Goal: Browse casually: Explore the website without a specific task or goal

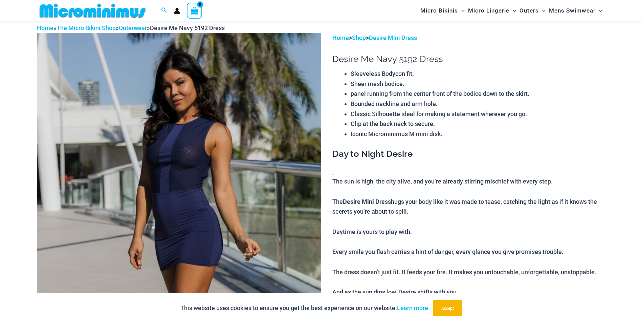
scroll to position [96, 0]
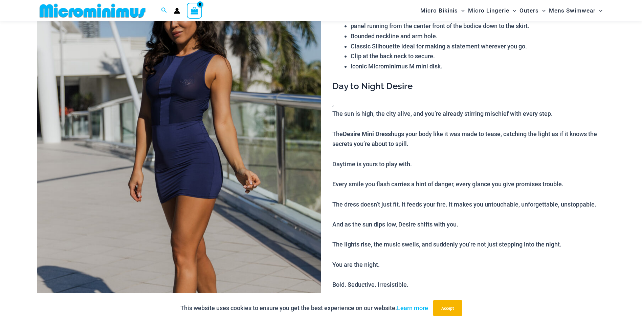
click at [203, 145] on img at bounding box center [179, 178] width 284 height 426
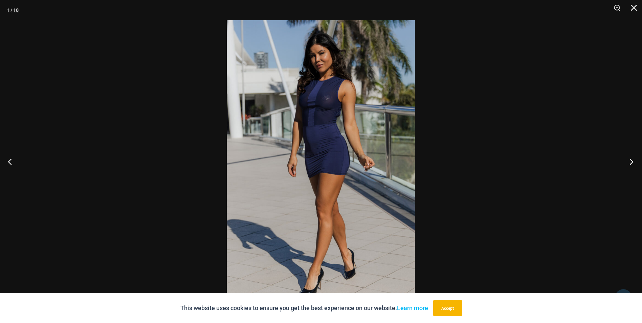
click at [628, 163] on button "Next" at bounding box center [628, 161] width 25 height 34
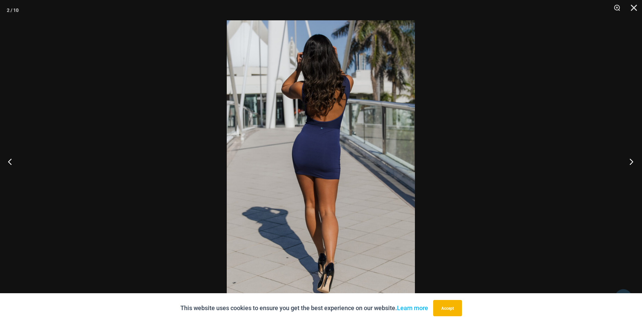
click at [628, 163] on button "Next" at bounding box center [628, 161] width 25 height 34
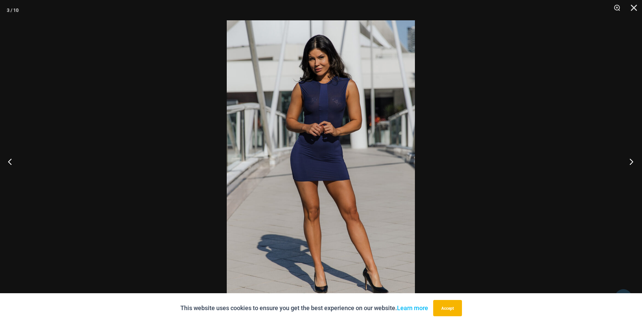
click at [628, 163] on button "Next" at bounding box center [628, 161] width 25 height 34
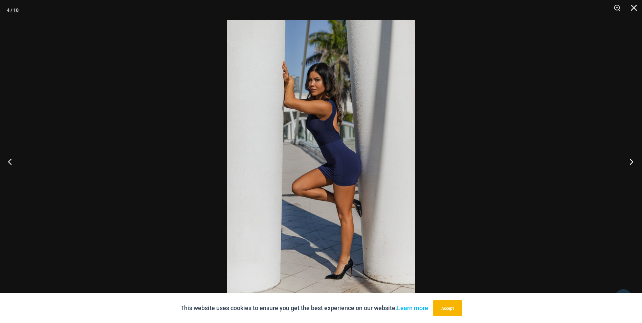
click at [628, 163] on button "Next" at bounding box center [628, 161] width 25 height 34
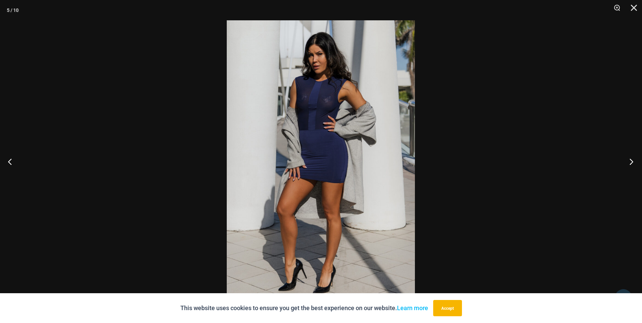
click at [628, 163] on button "Next" at bounding box center [628, 161] width 25 height 34
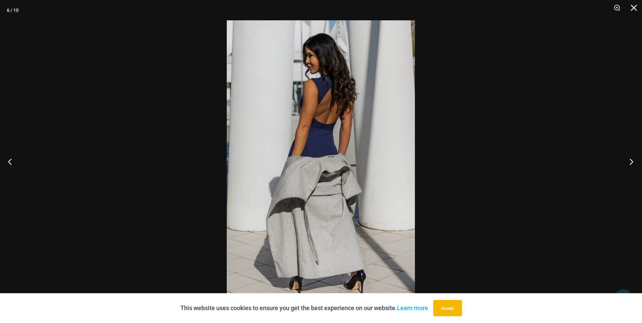
click at [628, 163] on button "Next" at bounding box center [628, 161] width 25 height 34
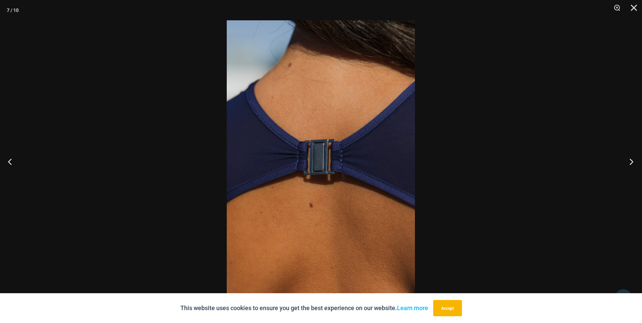
click at [628, 163] on button "Next" at bounding box center [628, 161] width 25 height 34
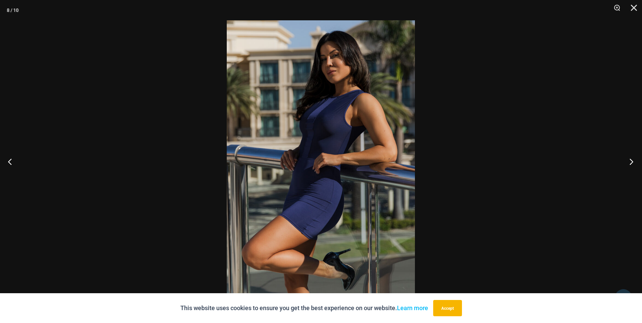
click at [628, 163] on button "Next" at bounding box center [628, 161] width 25 height 34
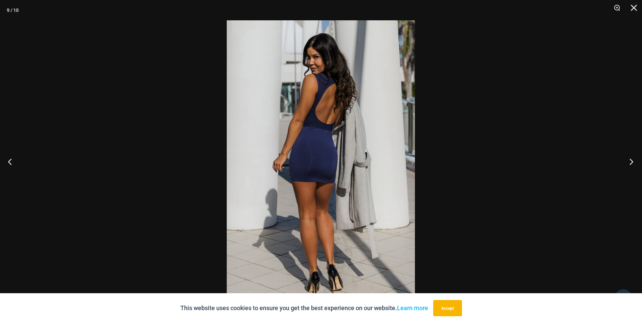
click at [627, 163] on button "Next" at bounding box center [628, 161] width 25 height 34
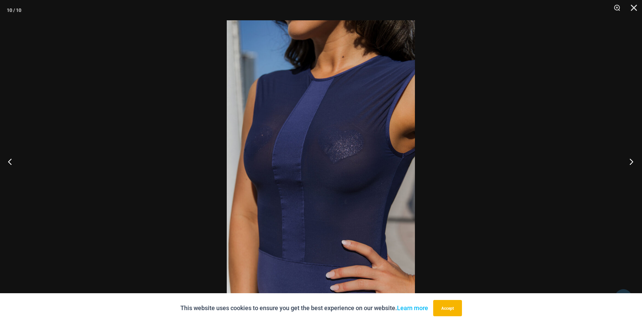
click at [630, 161] on button "Next" at bounding box center [628, 161] width 25 height 34
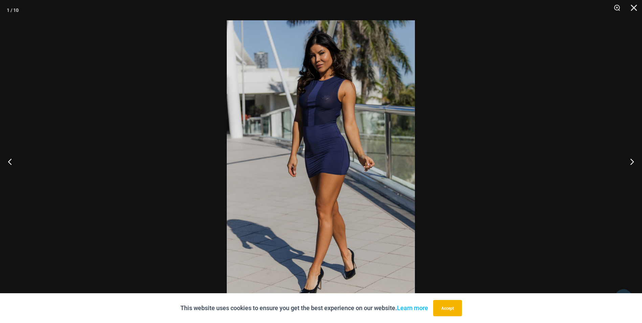
click at [624, 138] on div at bounding box center [321, 161] width 642 height 323
